Goal: Find contact information: Find contact information

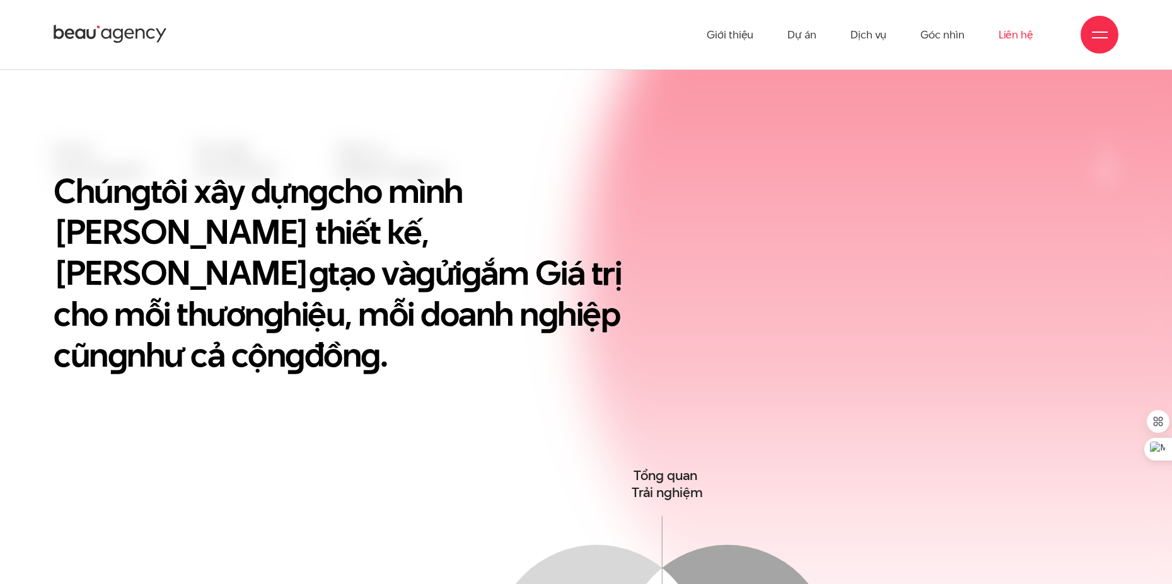
scroll to position [504, 0]
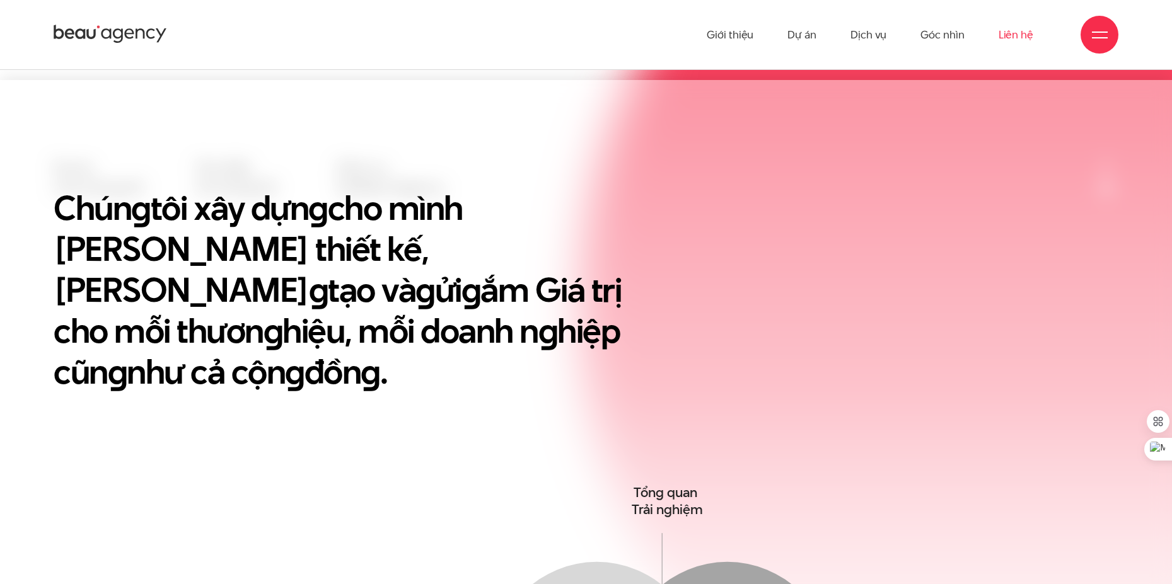
click at [1013, 28] on link "Liên hệ" at bounding box center [1016, 34] width 35 height 69
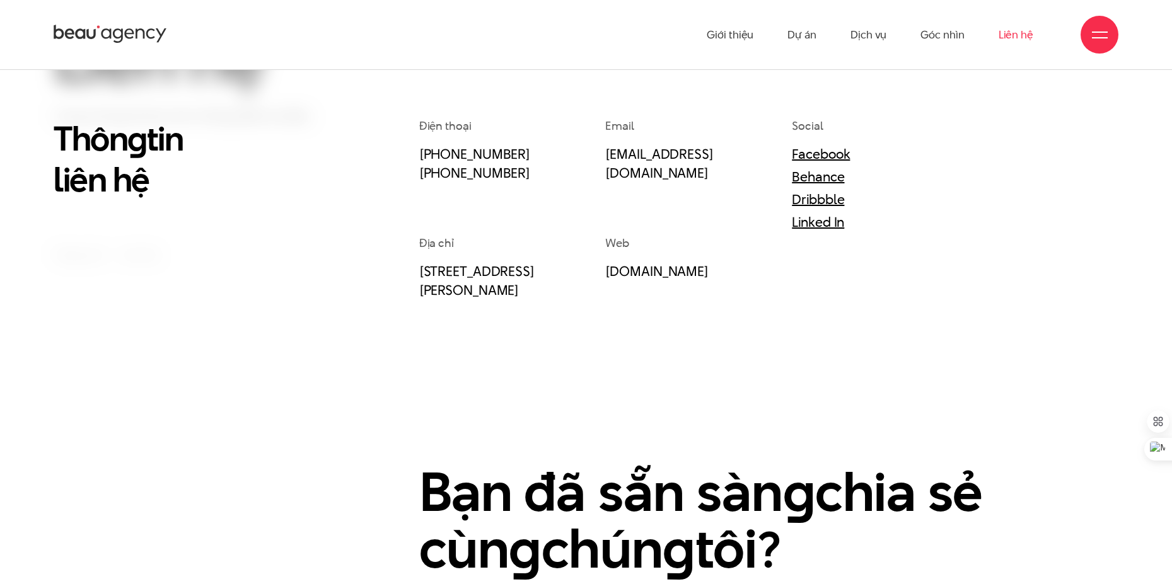
scroll to position [168, 0]
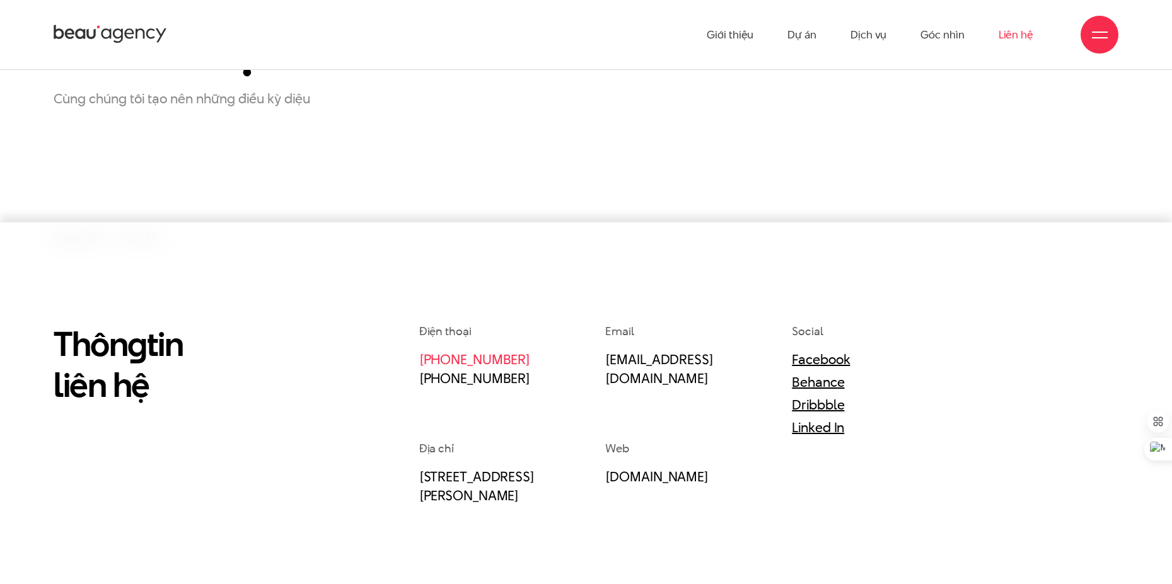
click at [506, 357] on link "[PHONE_NUMBER]" at bounding box center [474, 359] width 111 height 19
drag, startPoint x: 542, startPoint y: 360, endPoint x: 419, endPoint y: 363, distance: 123.6
click at [419, 363] on p "[PHONE_NUMBER] [PHONE_NUMBER]" at bounding box center [496, 369] width 155 height 38
copy link "[PHONE_NUMBER]"
